Goal: Transaction & Acquisition: Purchase product/service

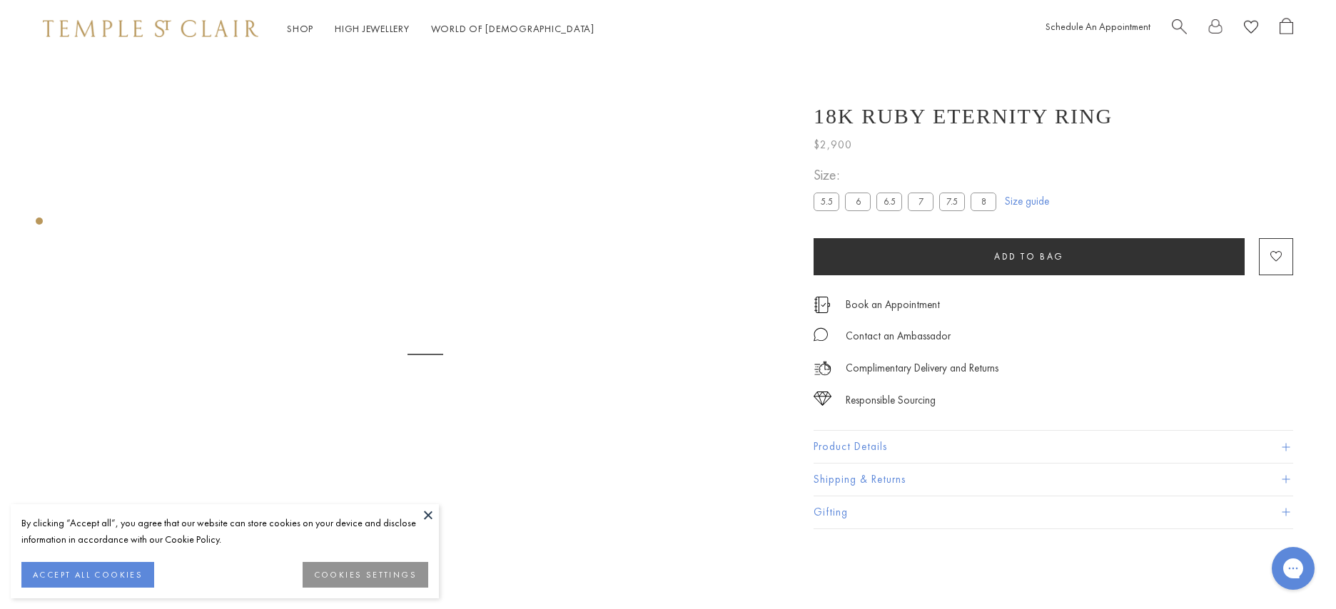
scroll to position [57, 0]
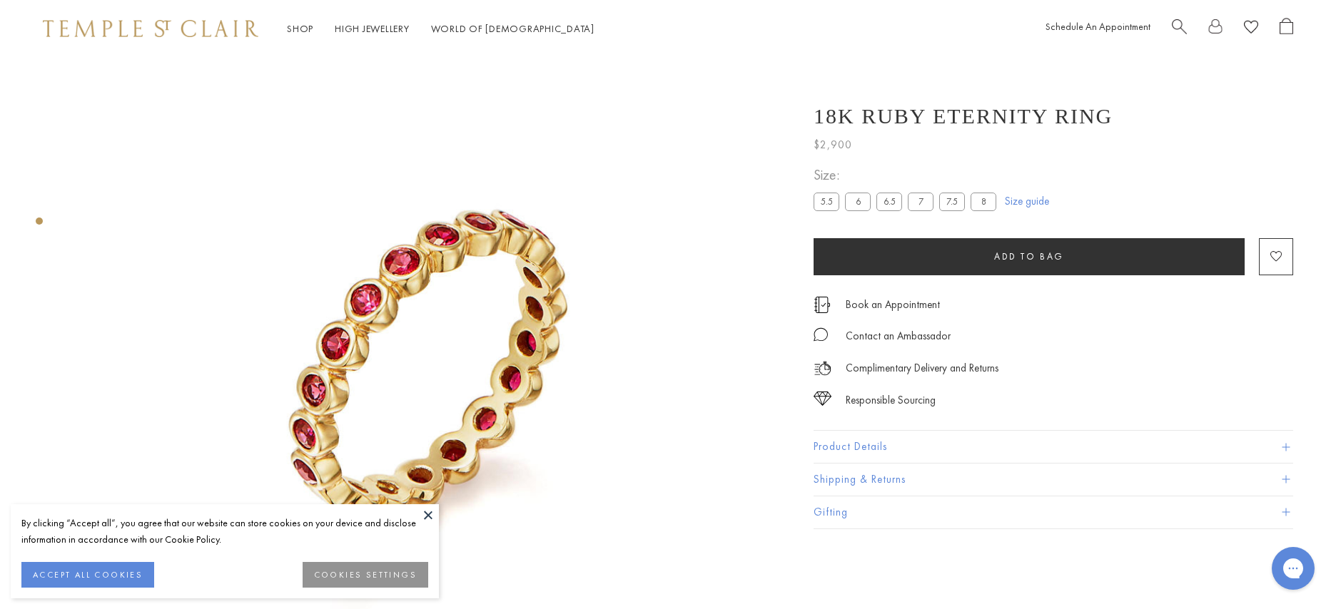
click at [419, 505] on button at bounding box center [427, 514] width 21 height 21
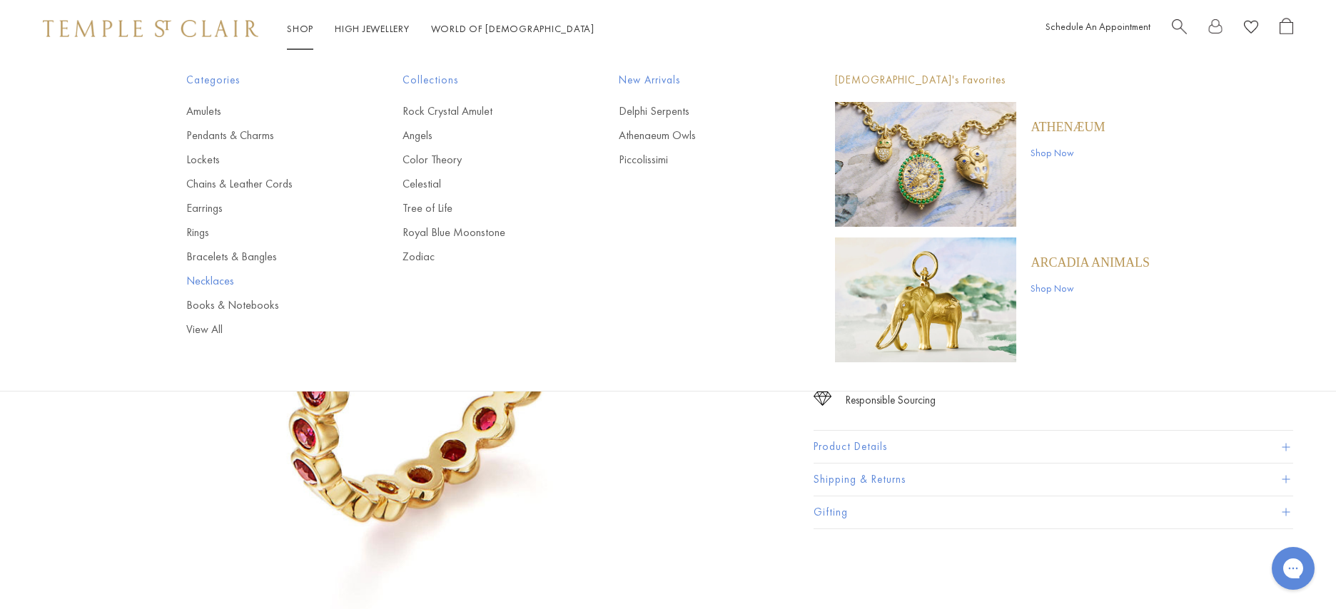
click at [215, 284] on link "Necklaces" at bounding box center [265, 281] width 159 height 16
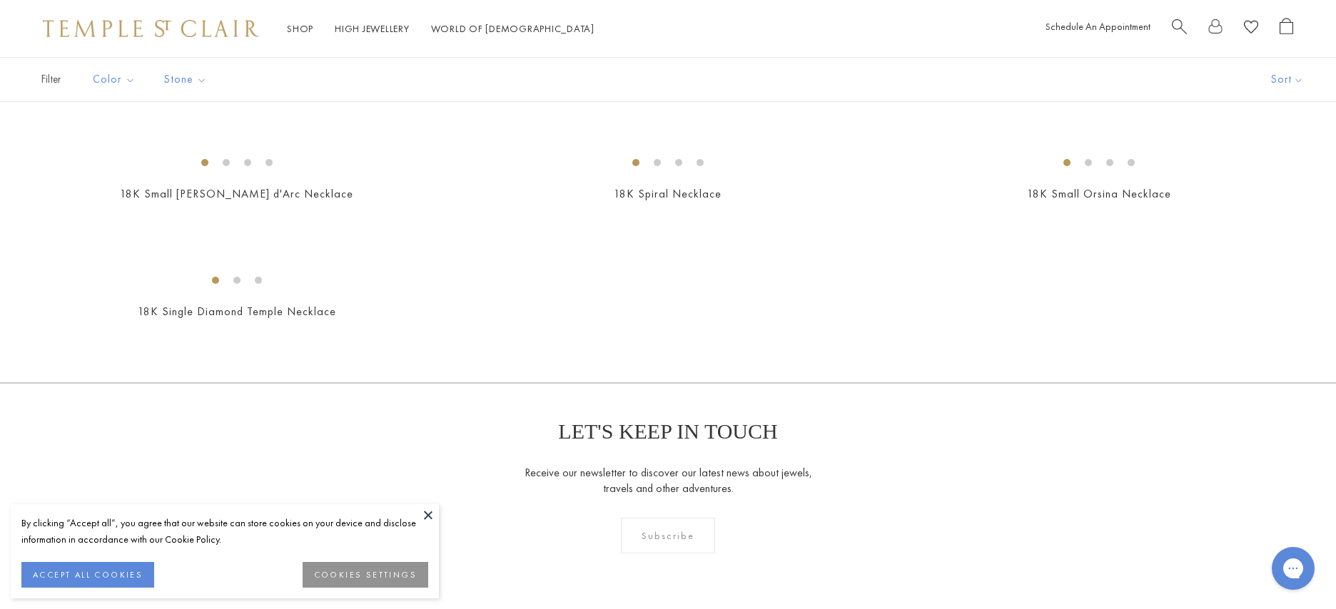
scroll to position [1038, 0]
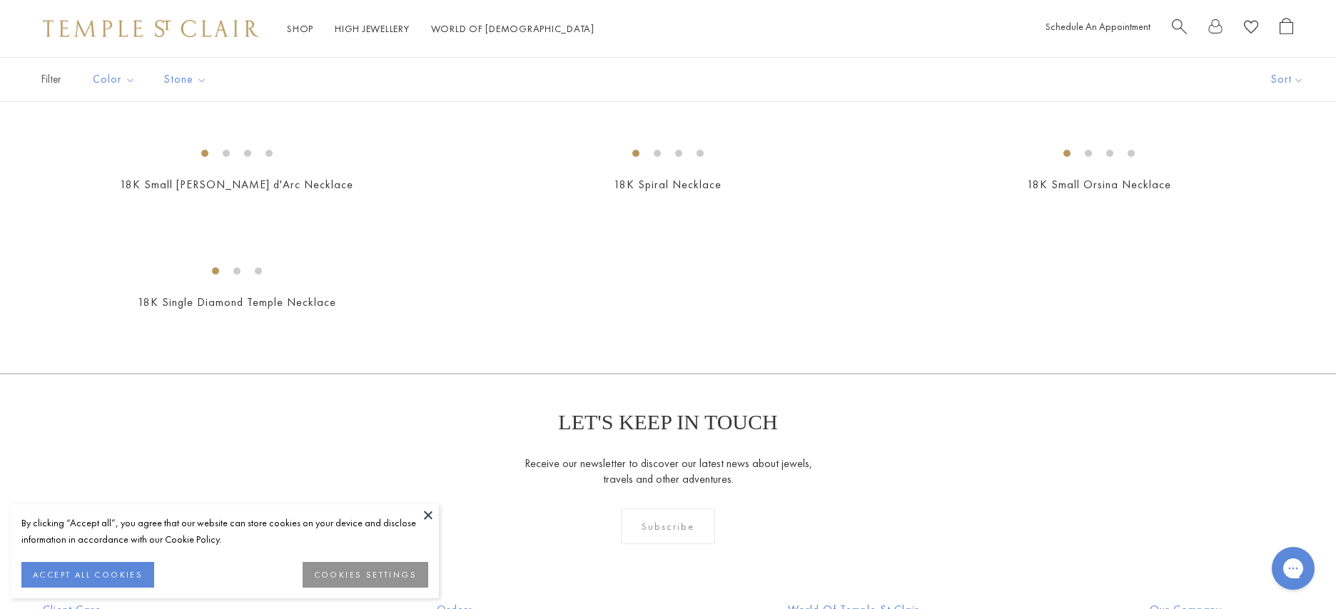
click at [425, 514] on button at bounding box center [427, 514] width 21 height 21
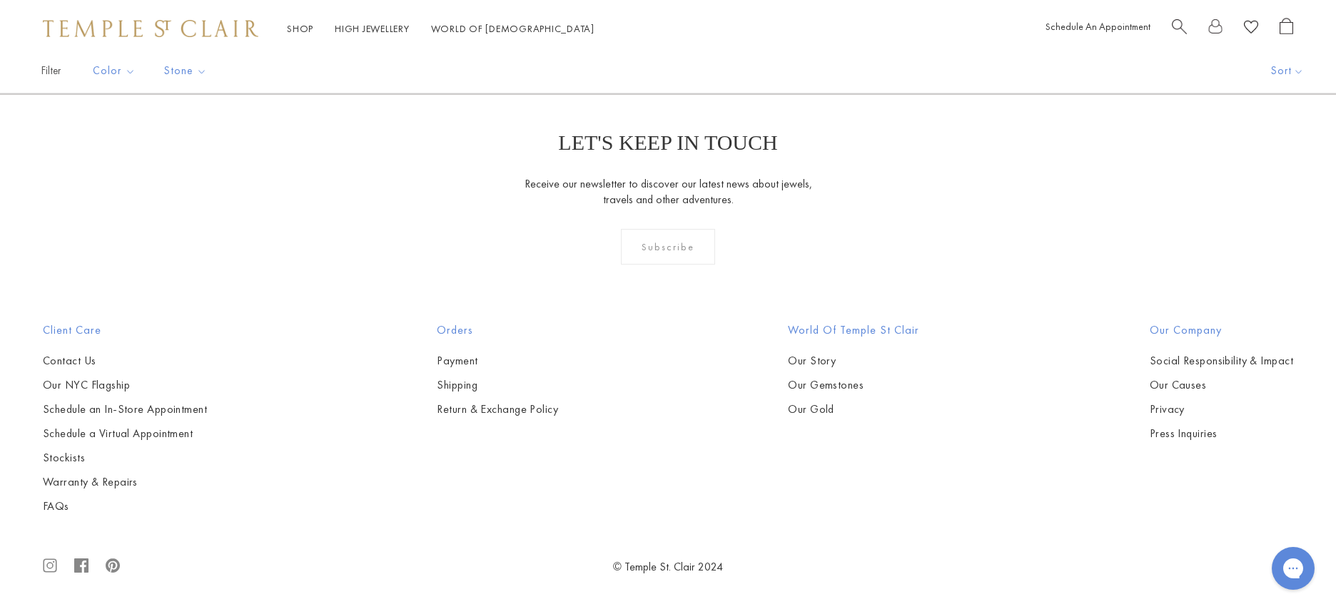
scroll to position [1908, 0]
click at [1300, 80] on button "Sort" at bounding box center [1287, 71] width 97 height 44
click at [1289, 178] on button "Price, low to high" at bounding box center [1267, 180] width 136 height 35
